Goal: Find specific page/section: Find specific page/section

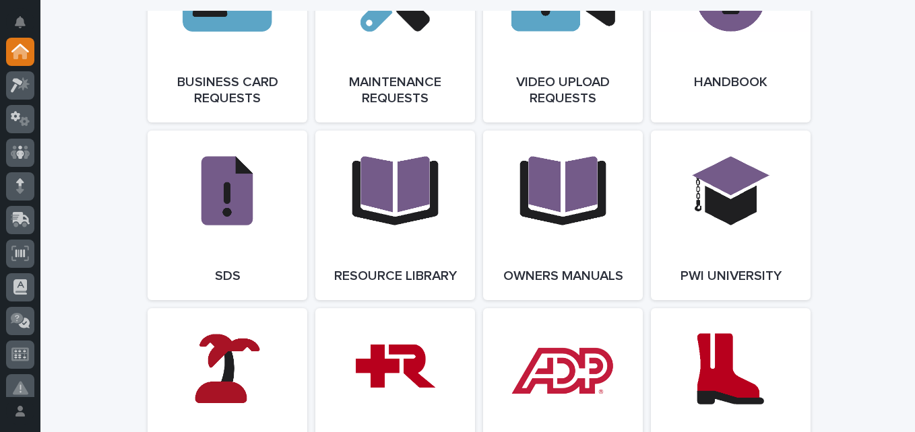
scroll to position [2290, 0]
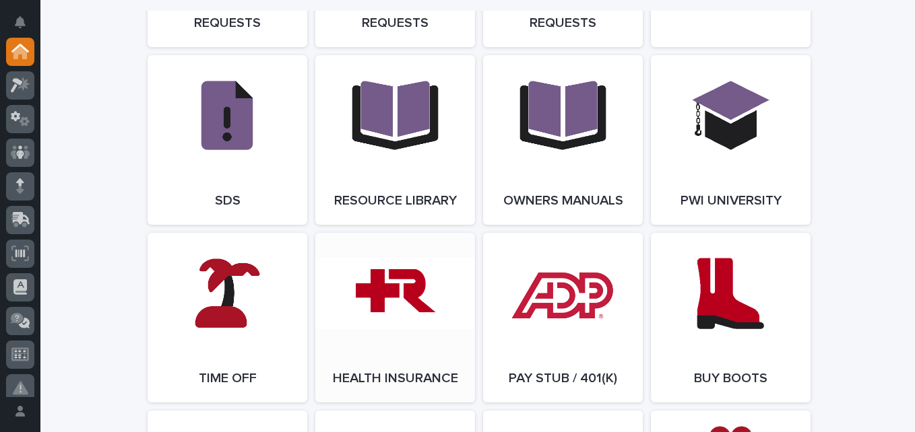
click at [401, 323] on link "Open Link" at bounding box center [395, 318] width 160 height 170
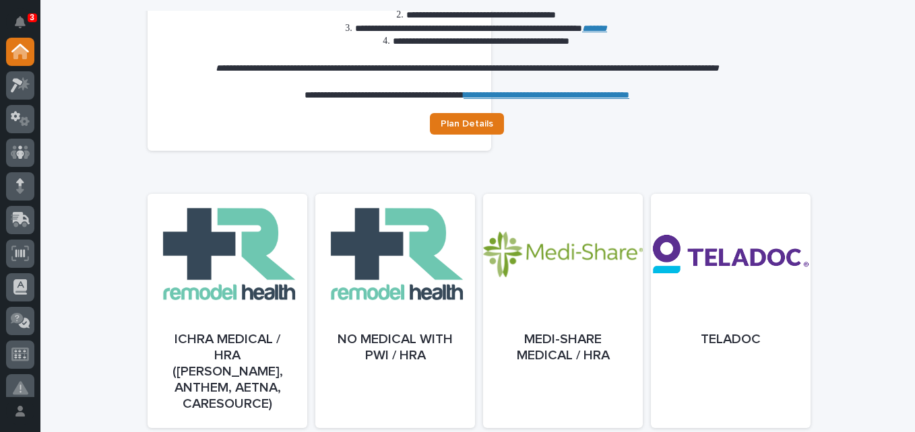
scroll to position [539, 0]
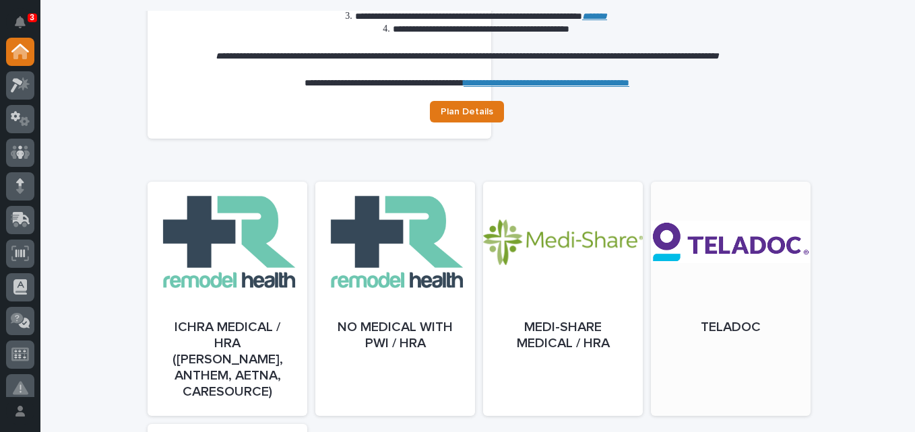
click at [700, 253] on link "Open" at bounding box center [731, 312] width 160 height 234
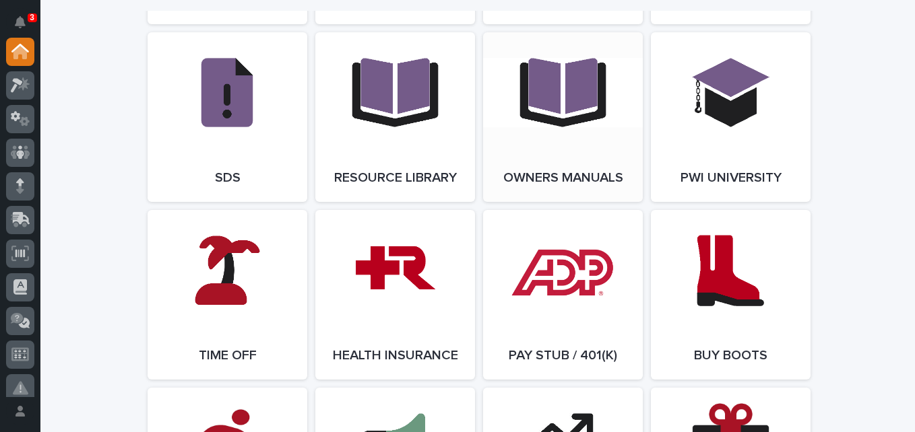
scroll to position [2357, 0]
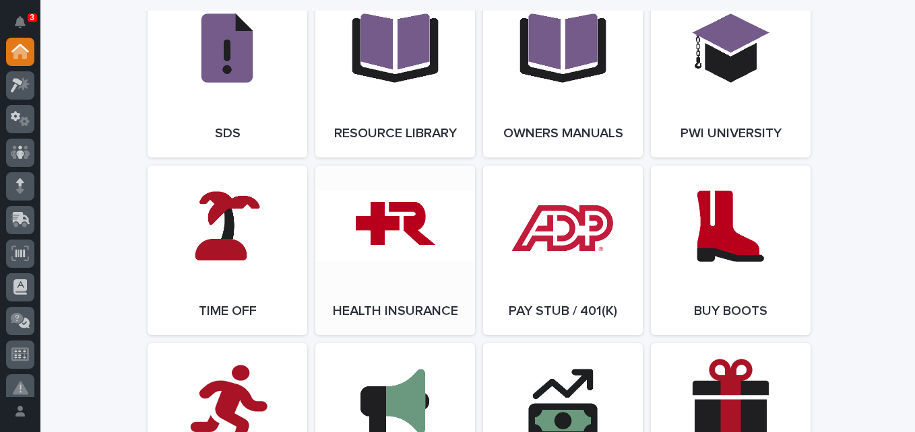
click at [412, 312] on link "Open Link" at bounding box center [395, 251] width 160 height 170
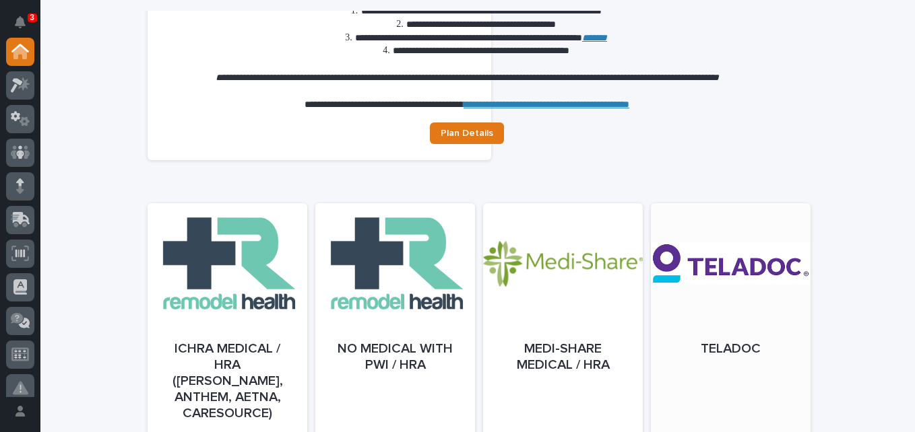
scroll to position [539, 0]
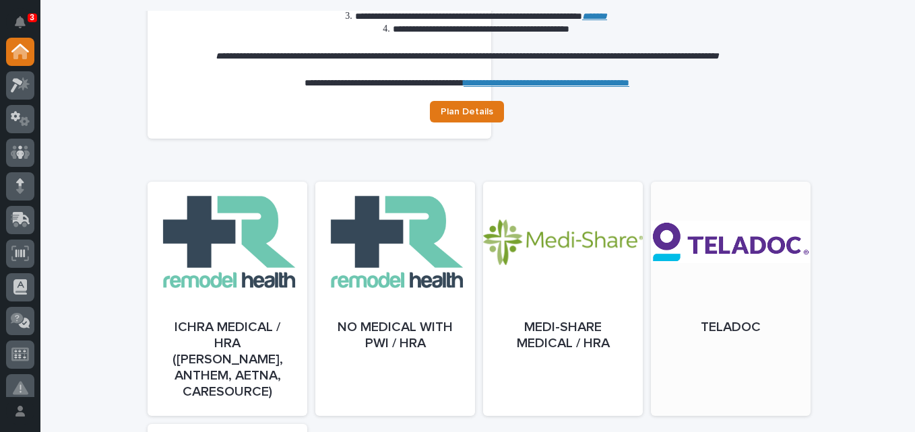
click at [762, 245] on link "Open" at bounding box center [731, 312] width 160 height 234
click at [345, 166] on div "ICHRA Medical / HRA (Ambetter, Anthem, Aetna, CareSource) Open No Medical with …" at bounding box center [477, 413] width 660 height 494
